Goal: Task Accomplishment & Management: Manage account settings

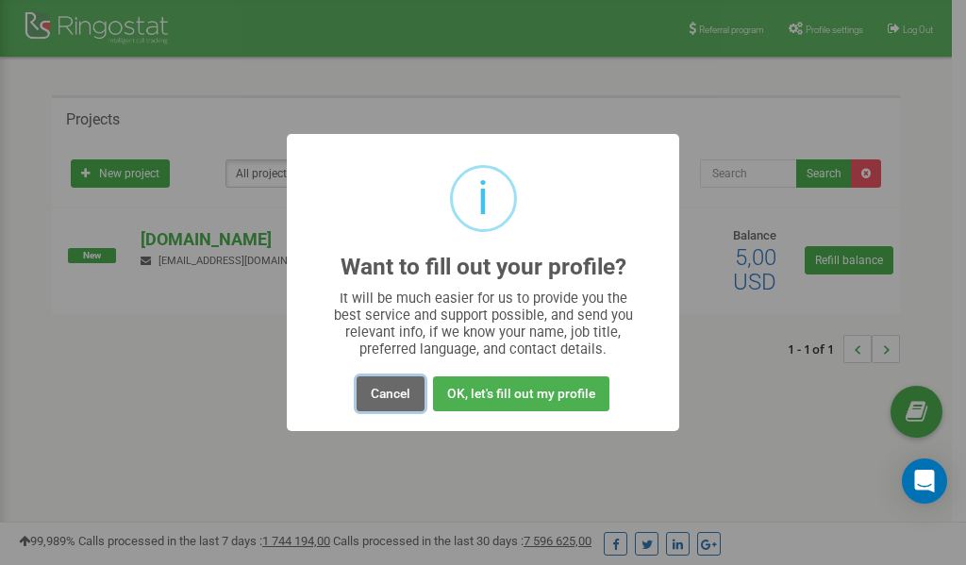
click at [387, 391] on button "Cancel" at bounding box center [391, 393] width 68 height 35
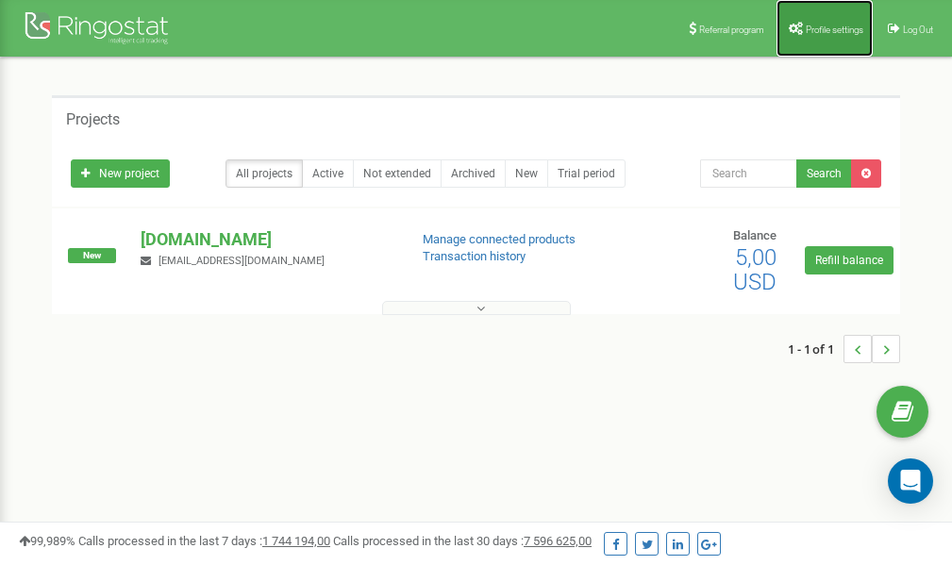
click at [827, 25] on span "Profile settings" at bounding box center [835, 30] width 58 height 10
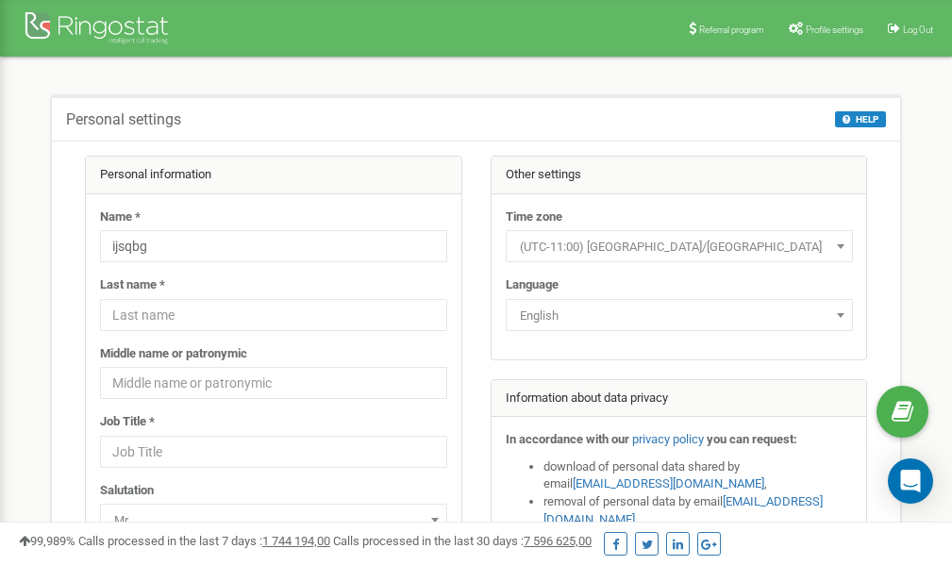
scroll to position [94, 0]
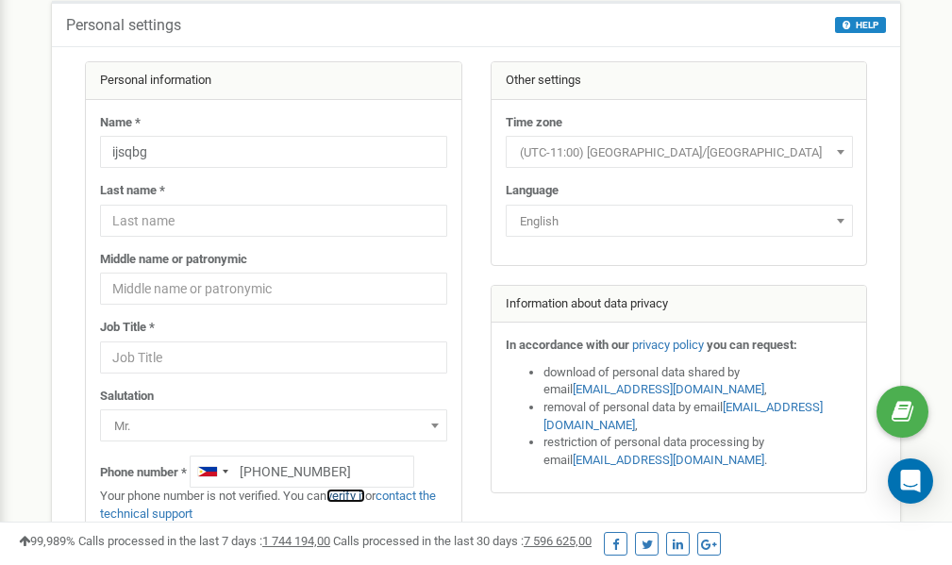
click at [357, 496] on link "verify it" at bounding box center [345, 496] width 39 height 14
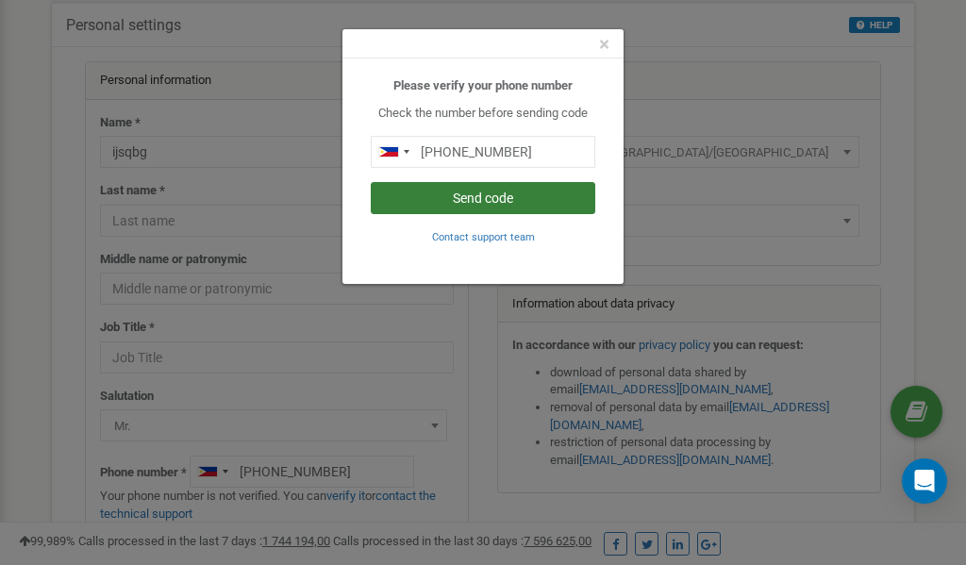
click at [467, 199] on button "Send code" at bounding box center [483, 198] width 225 height 32
